Goal: Information Seeking & Learning: Learn about a topic

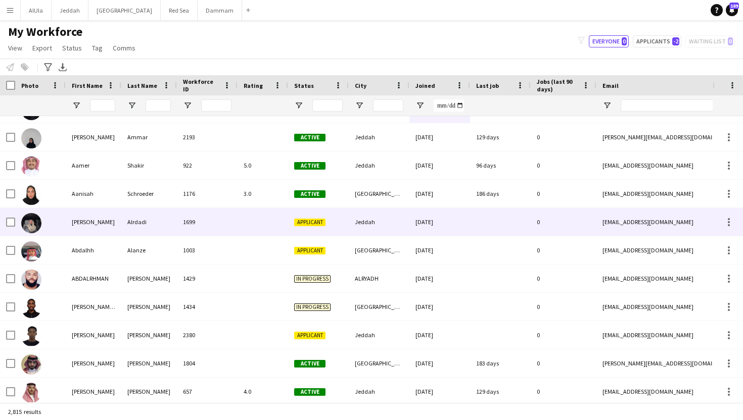
scroll to position [28, 0]
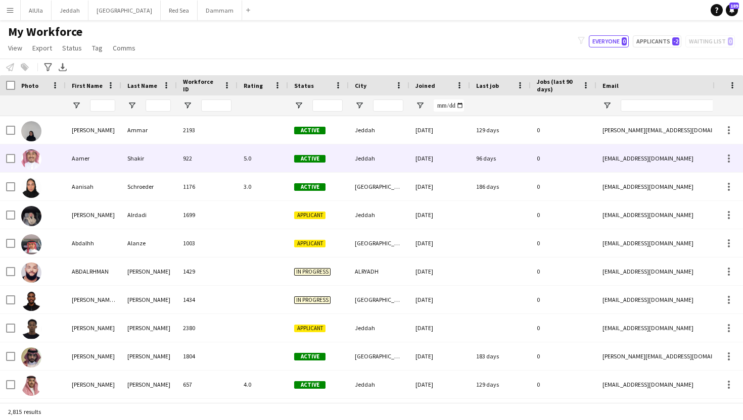
click at [113, 164] on div "Aamer" at bounding box center [94, 158] width 56 height 28
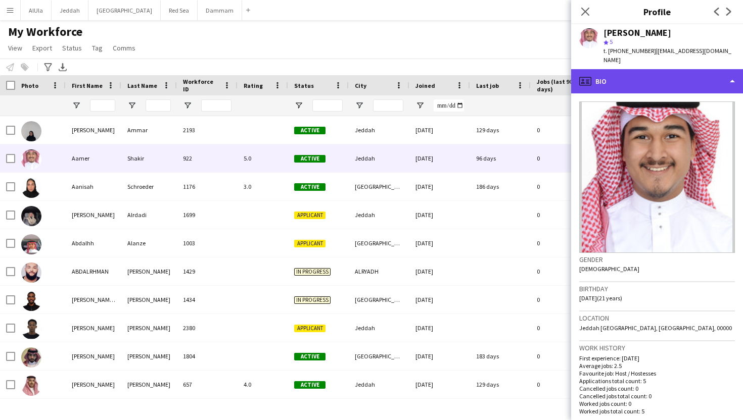
click at [614, 69] on div "profile Bio" at bounding box center [657, 81] width 172 height 24
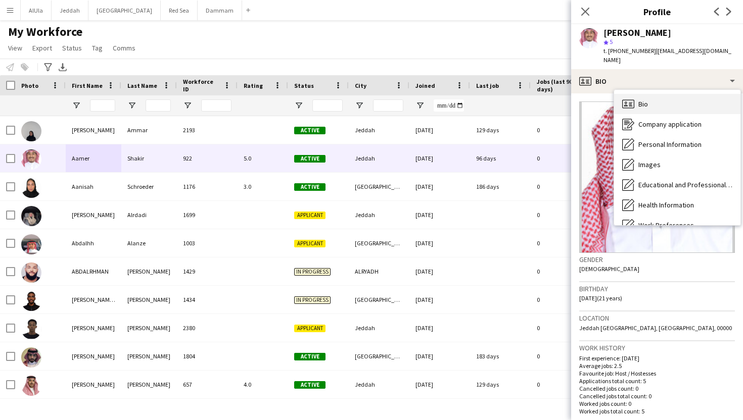
click at [630, 98] on icon "Bio" at bounding box center [628, 104] width 12 height 12
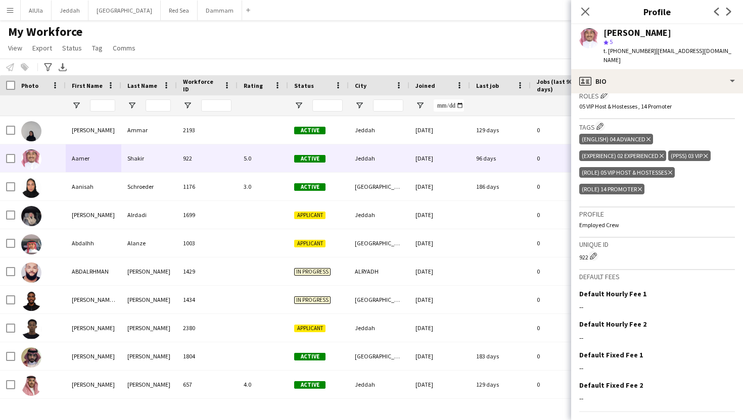
scroll to position [356, 0]
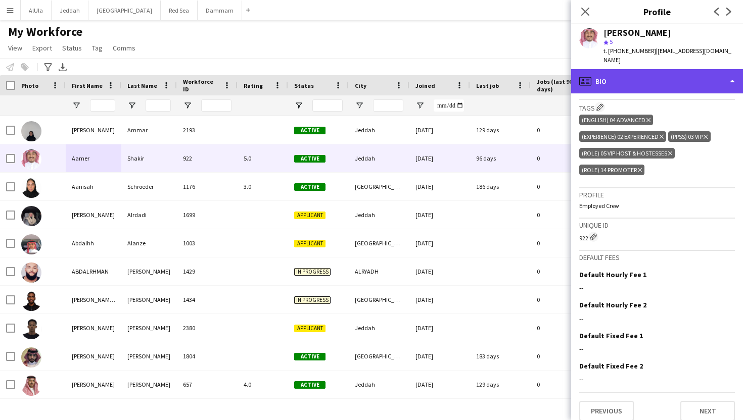
click at [623, 70] on div "profile Bio" at bounding box center [657, 81] width 172 height 24
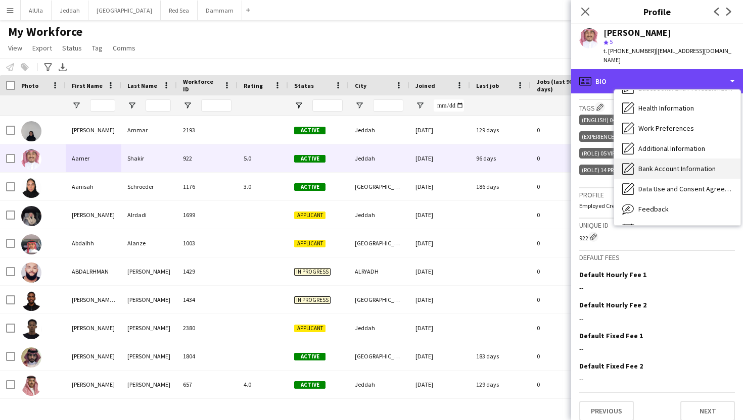
scroll to position [100, 0]
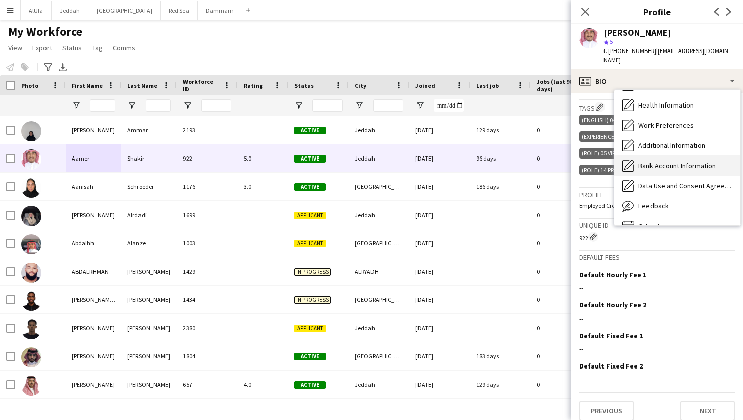
click at [652, 202] on span "Feedback" at bounding box center [653, 206] width 30 height 9
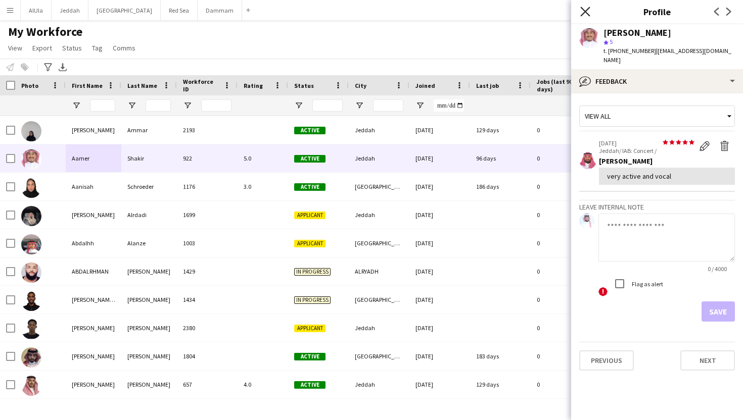
click at [582, 10] on icon "Close pop-in" at bounding box center [585, 12] width 10 height 10
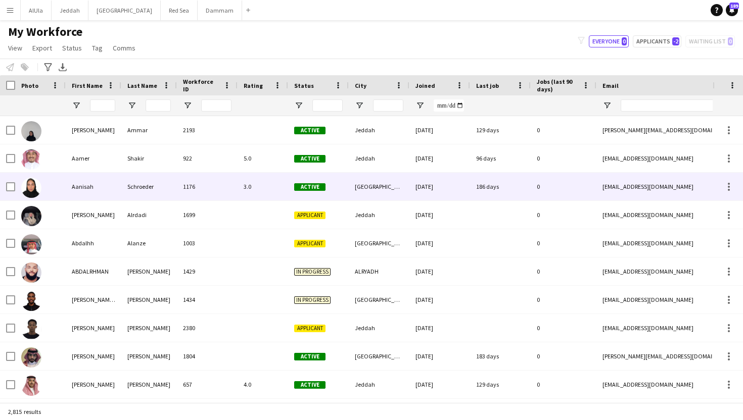
click at [433, 181] on div "16-12-2024" at bounding box center [439, 187] width 61 height 28
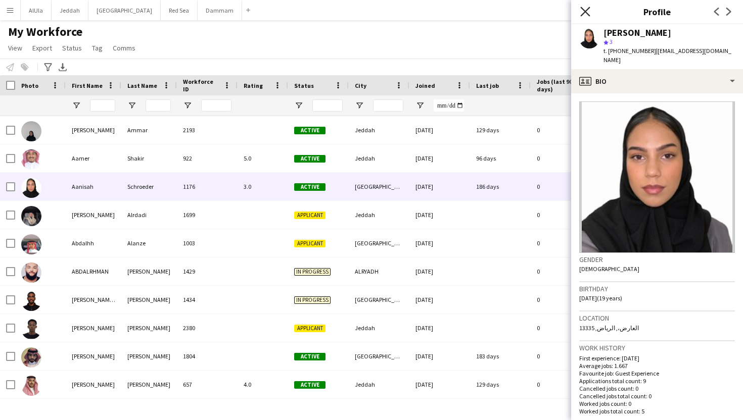
click at [586, 13] on icon at bounding box center [585, 12] width 10 height 10
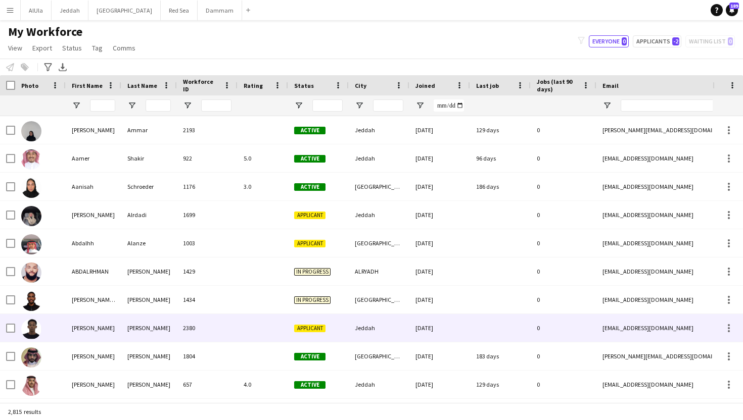
click at [376, 340] on div "Jeddah" at bounding box center [379, 328] width 61 height 28
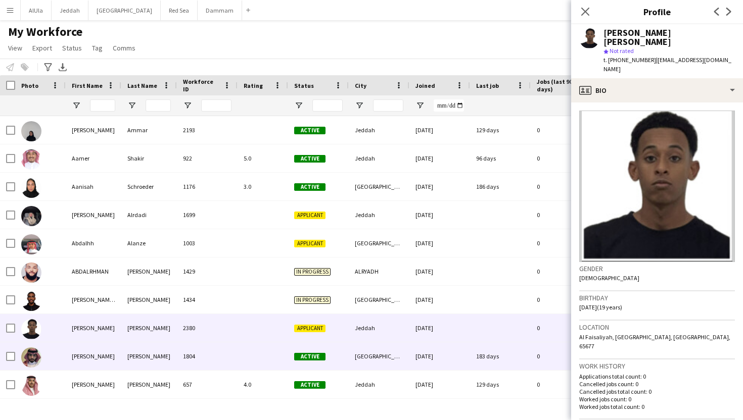
click at [374, 349] on div "[GEOGRAPHIC_DATA]" at bounding box center [379, 356] width 61 height 28
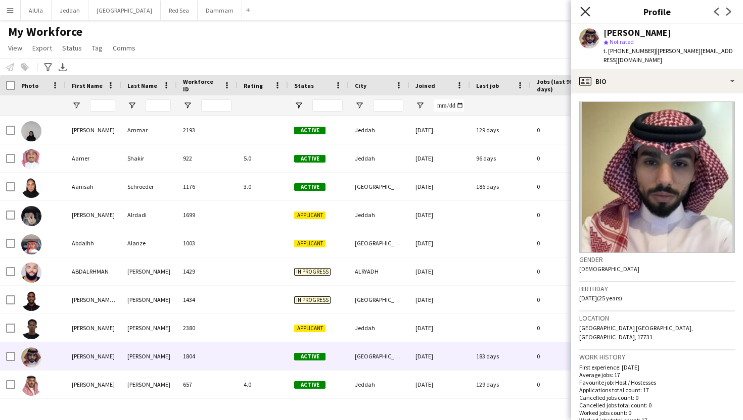
click at [585, 14] on icon "Close pop-in" at bounding box center [585, 12] width 10 height 10
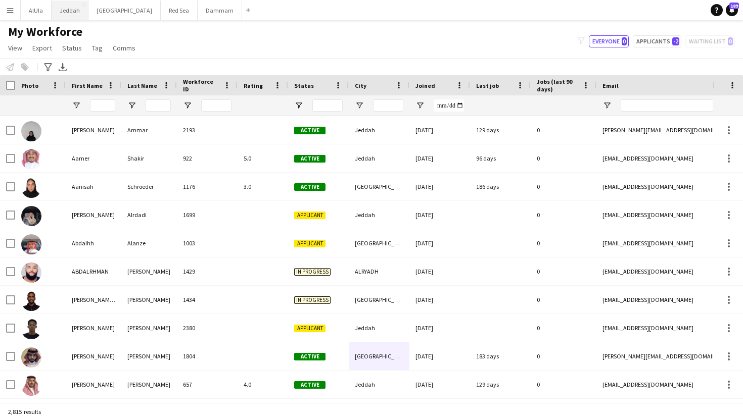
click at [68, 13] on button "Jeddah Close" at bounding box center [70, 11] width 37 height 20
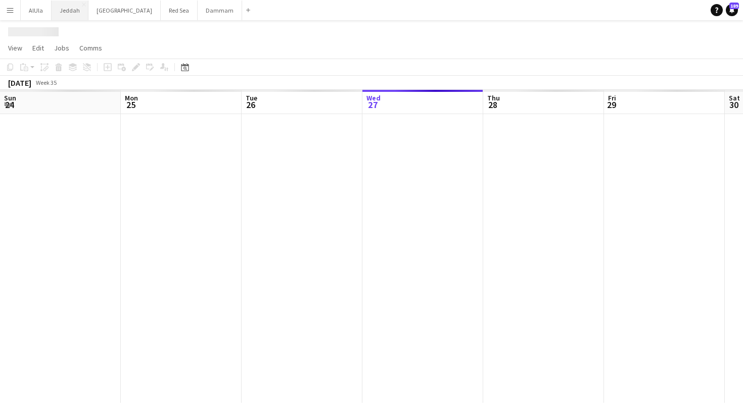
scroll to position [0, 241]
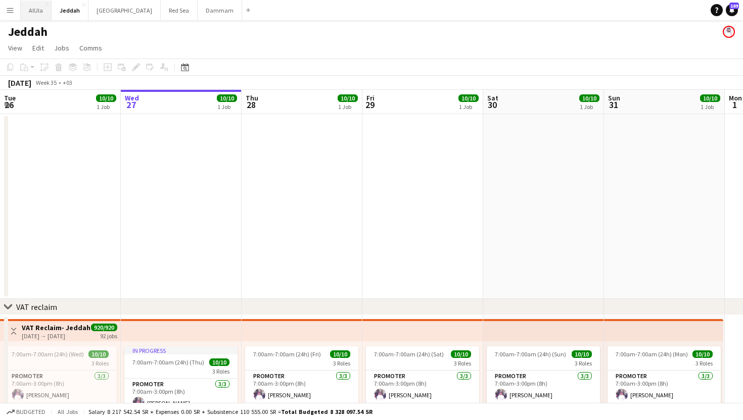
click at [33, 5] on button "AlUla Close" at bounding box center [36, 11] width 31 height 20
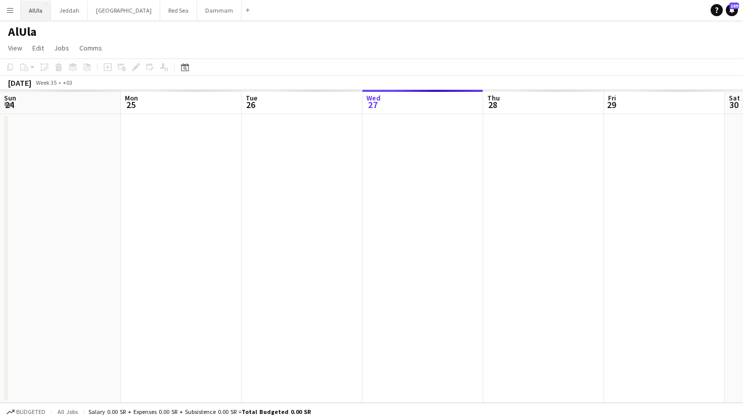
scroll to position [0, 241]
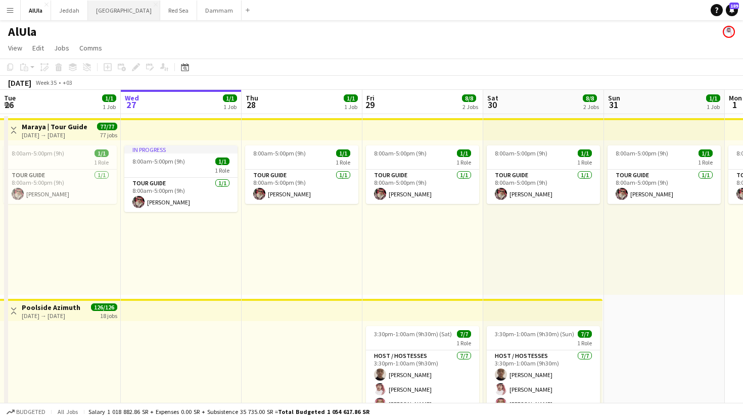
click at [105, 14] on button "Riyadh Close" at bounding box center [124, 11] width 72 height 20
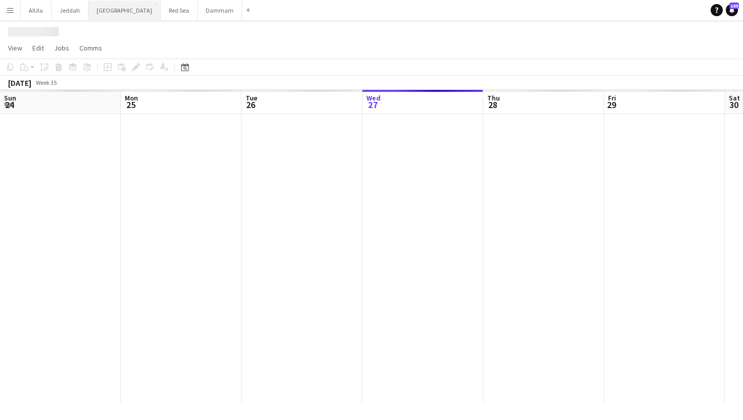
scroll to position [0, 241]
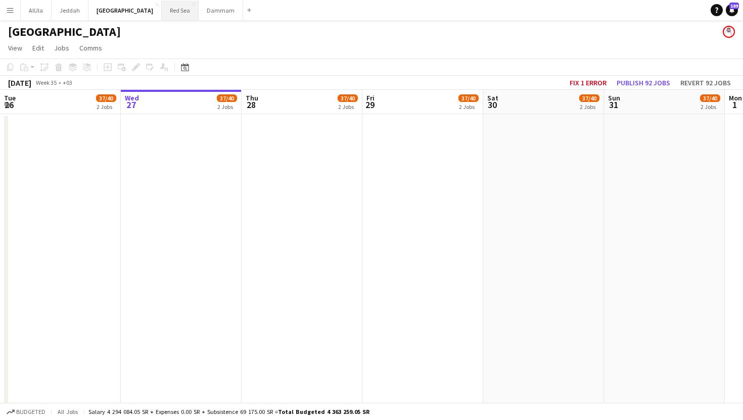
click at [162, 10] on button "Red Sea Close" at bounding box center [180, 11] width 37 height 20
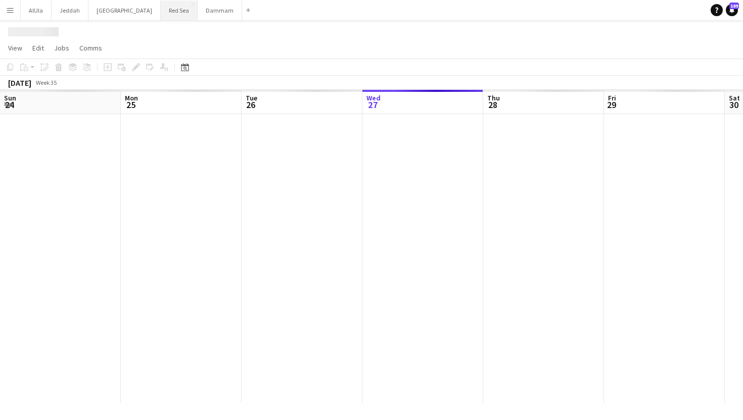
scroll to position [0, 241]
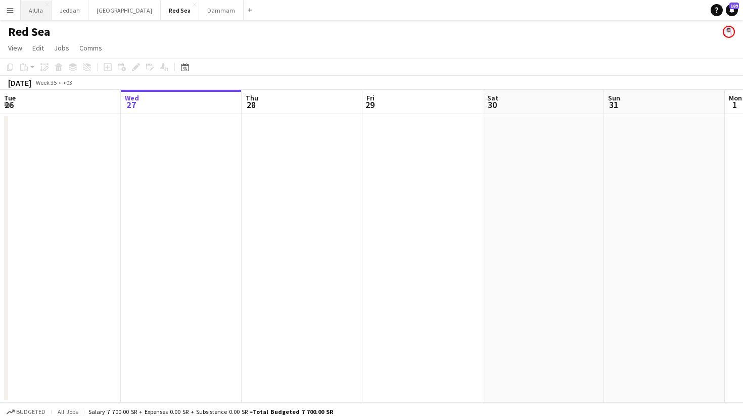
click at [31, 9] on button "AlUla Close" at bounding box center [36, 11] width 31 height 20
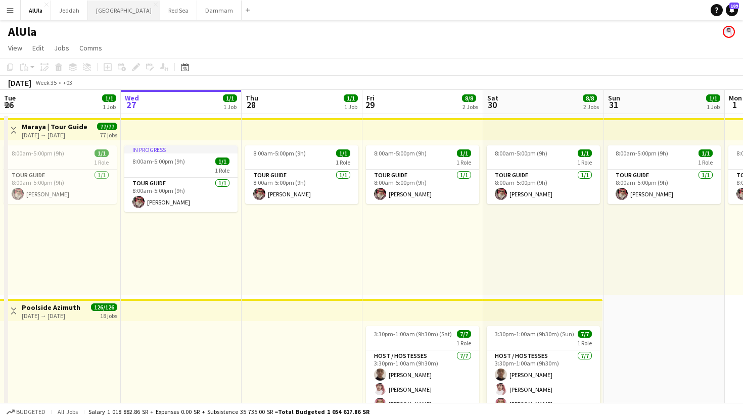
click at [100, 11] on button "Riyadh Close" at bounding box center [124, 11] width 72 height 20
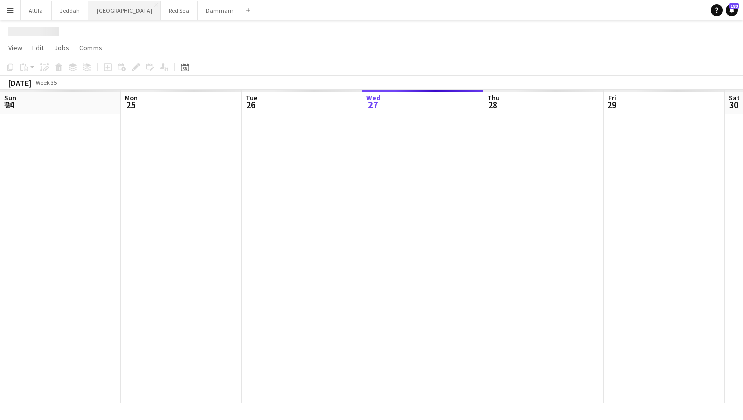
scroll to position [0, 241]
